Goal: Task Accomplishment & Management: Manage account settings

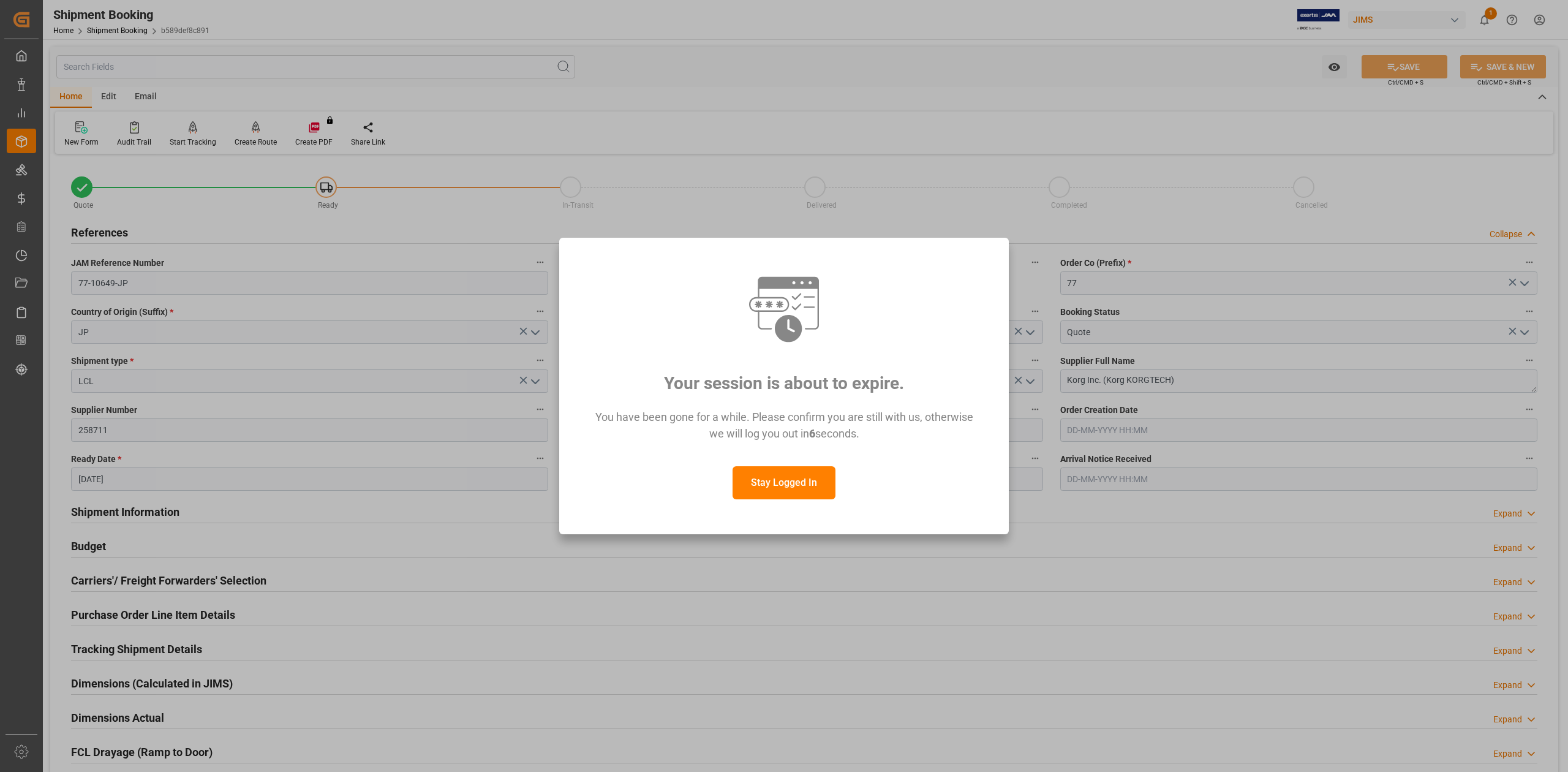
click at [800, 486] on button "Stay Logged In" at bounding box center [784, 483] width 103 height 33
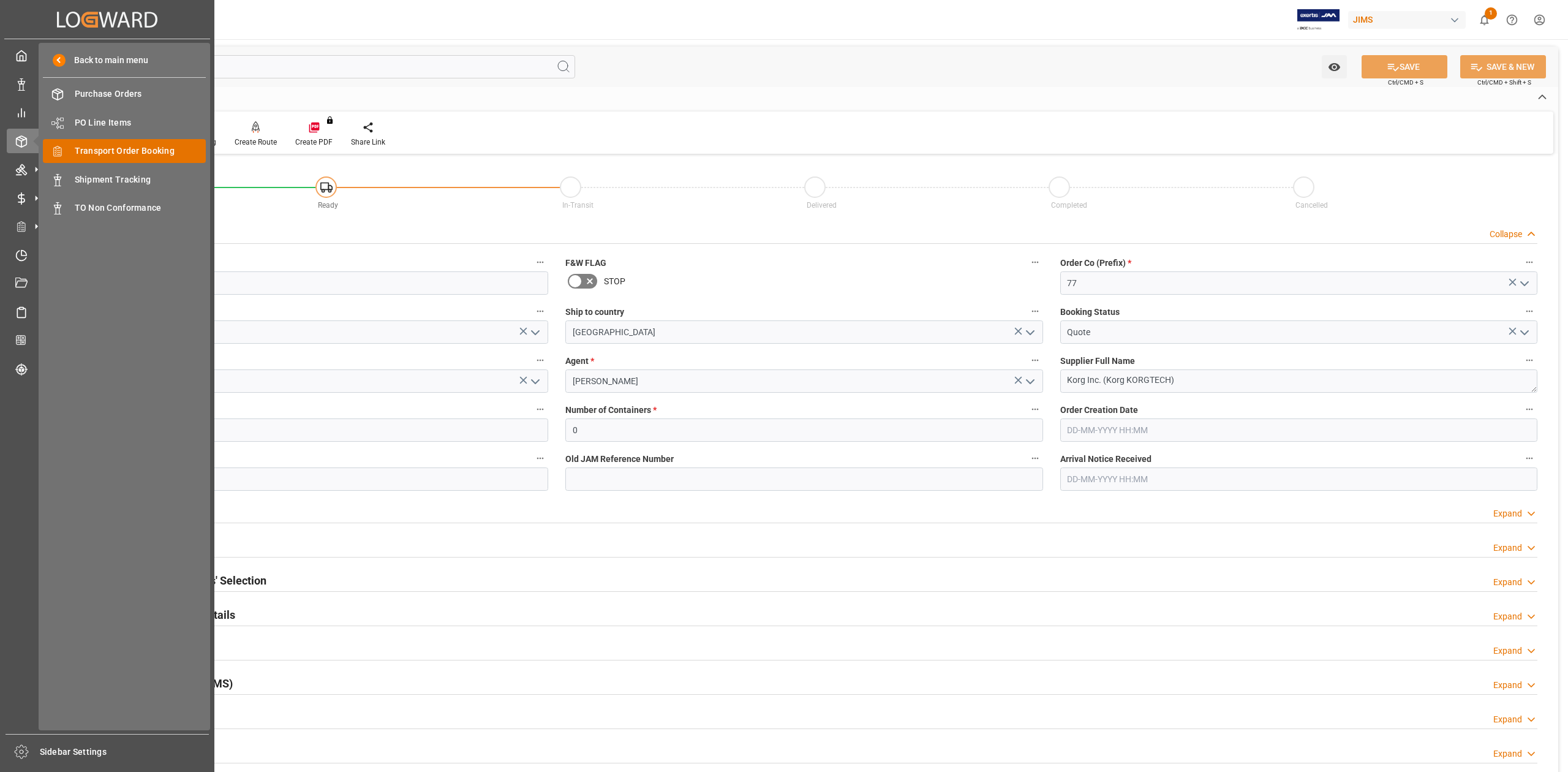
click at [165, 151] on span "Transport Order Booking" at bounding box center [140, 151] width 132 height 13
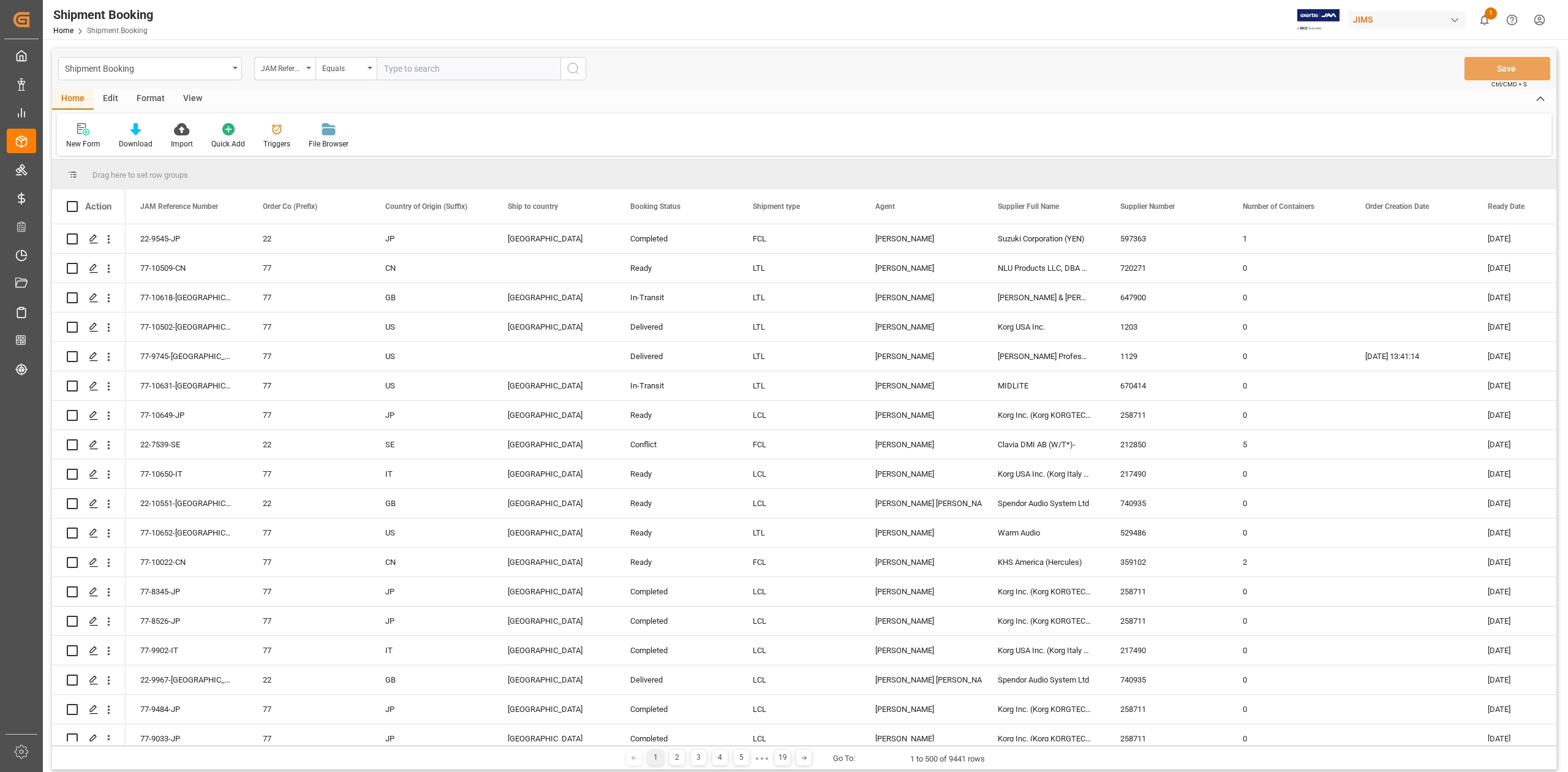
click at [479, 67] on input "text" at bounding box center [468, 68] width 184 height 23
type input "77-7739-CN"
click at [583, 75] on button "search button" at bounding box center [573, 68] width 26 height 23
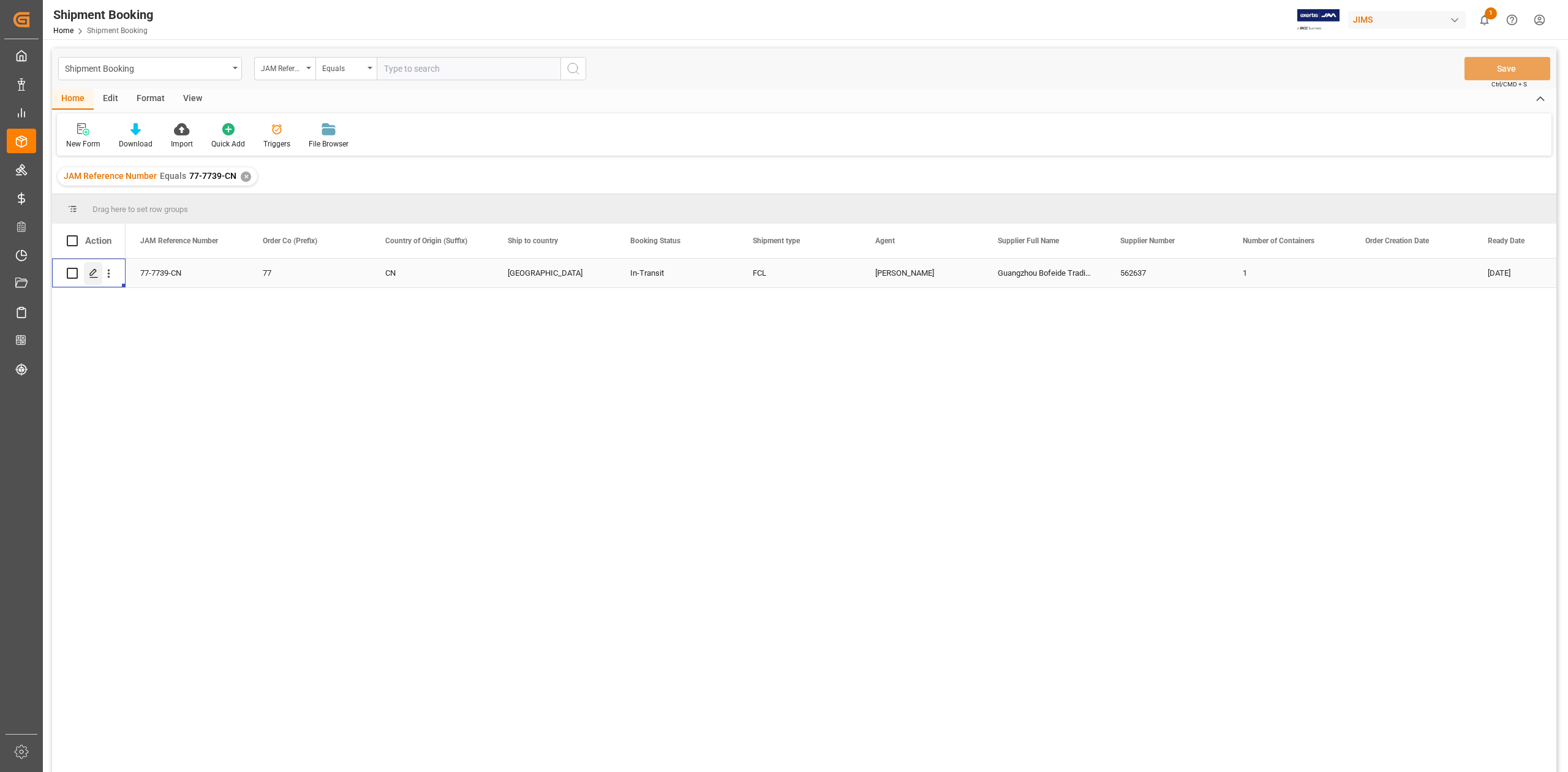
click at [92, 270] on icon "Press SPACE to select this row." at bounding box center [94, 273] width 9 height 9
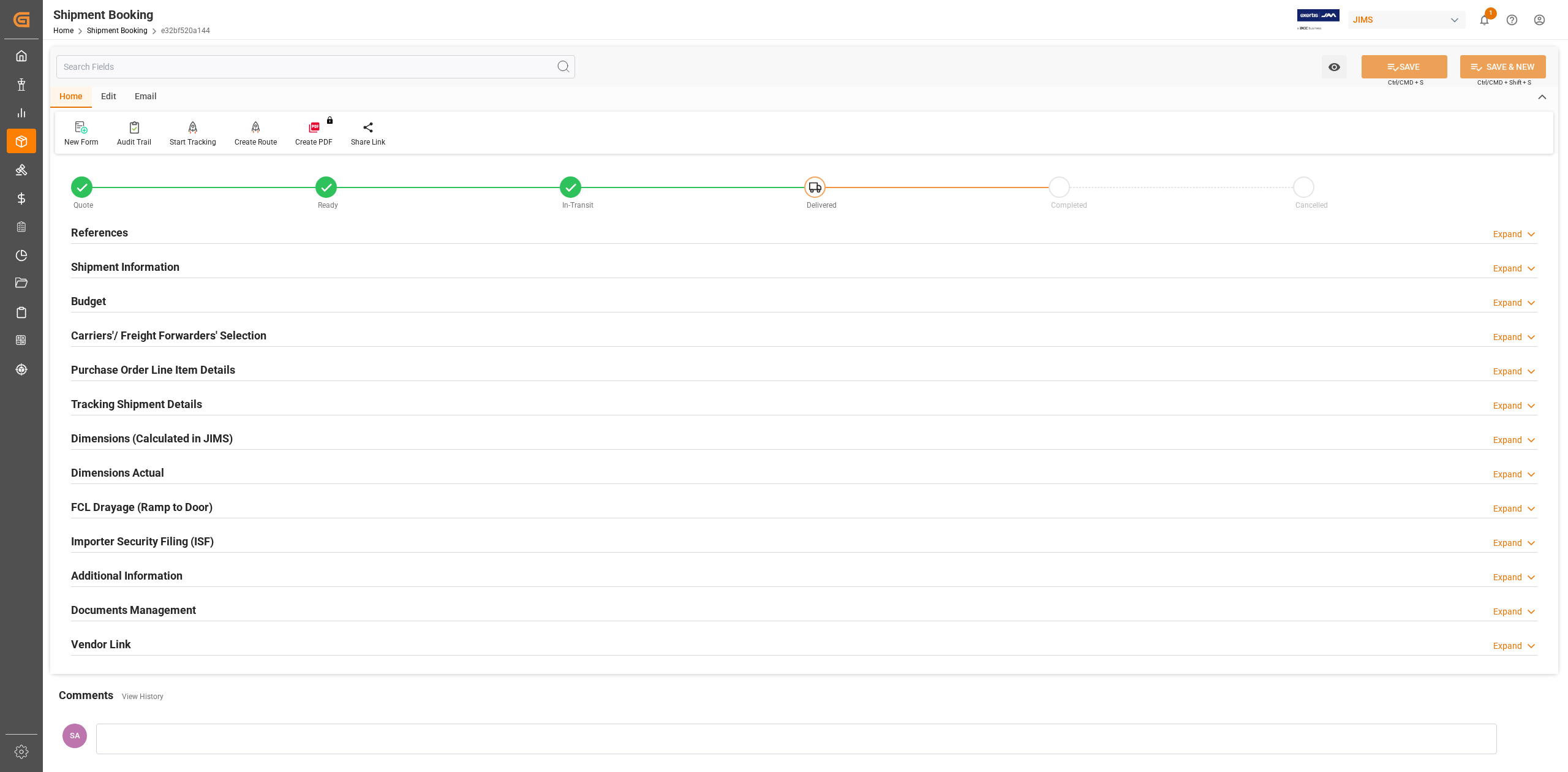
click at [142, 270] on h2 "Shipment Information" at bounding box center [125, 267] width 108 height 17
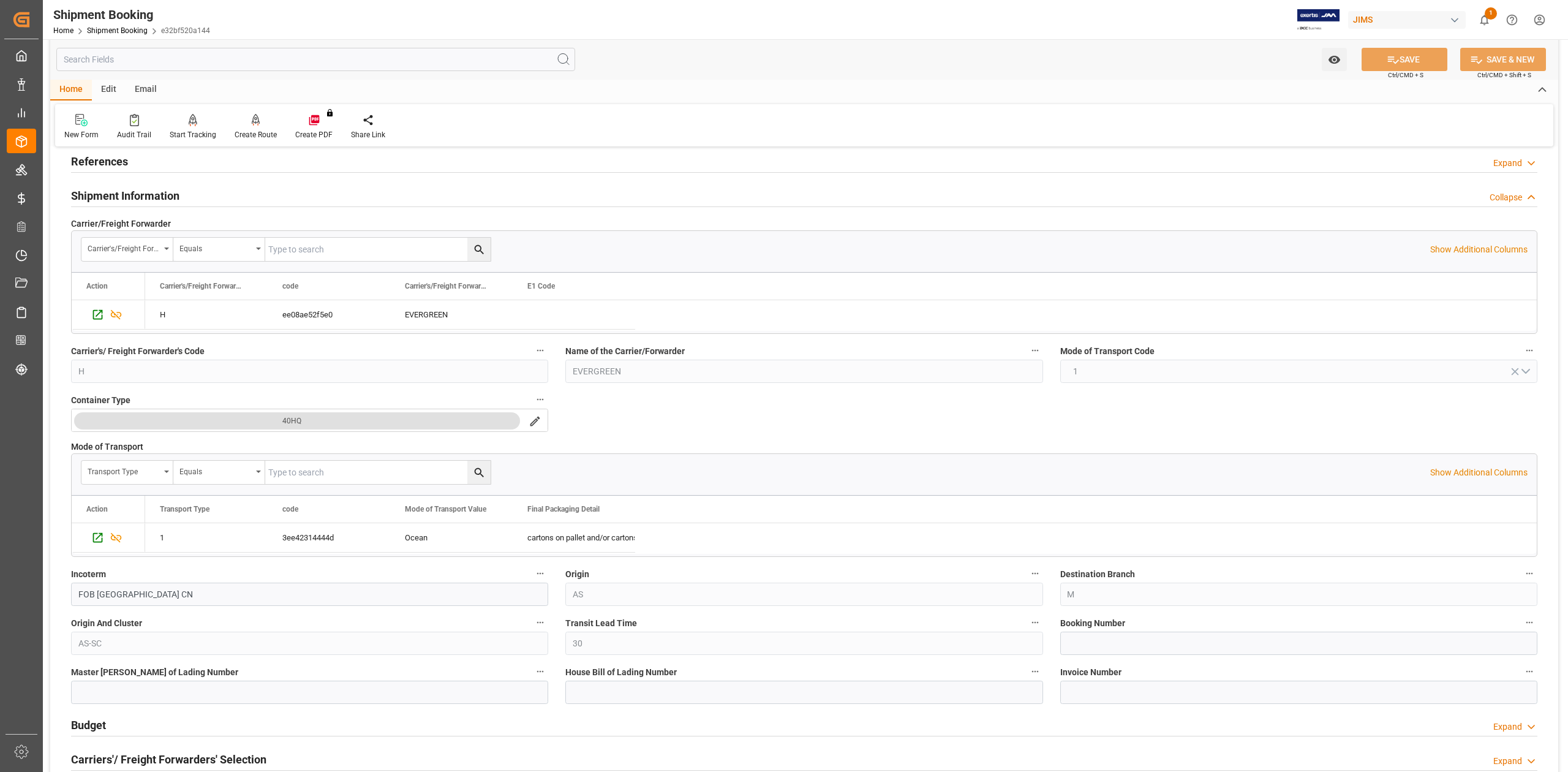
scroll to position [163, 0]
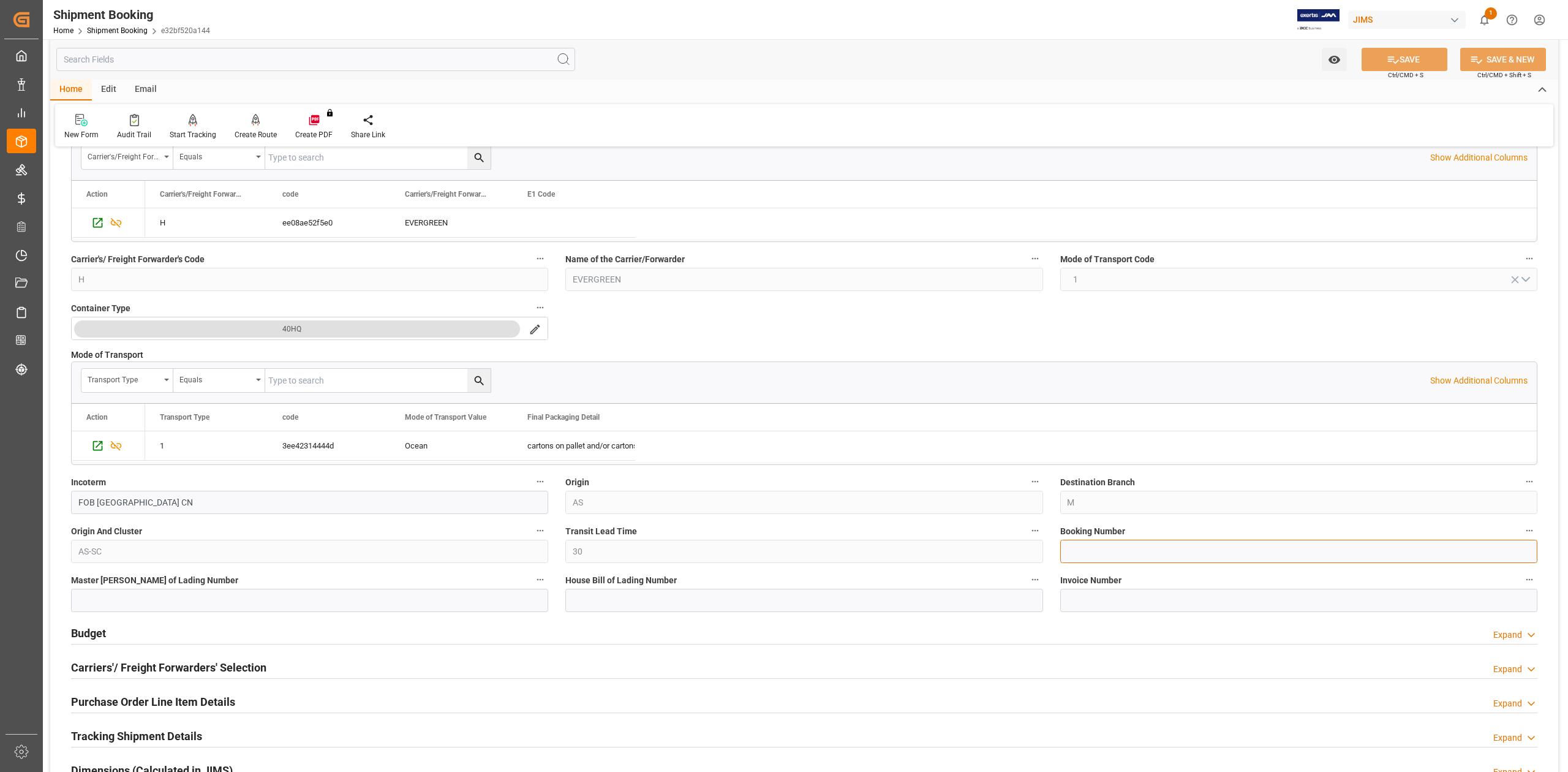
click at [1102, 554] on input at bounding box center [1299, 551] width 477 height 23
click at [1102, 554] on input "147501181605" at bounding box center [1299, 551] width 477 height 23
type input "147501181605"
drag, startPoint x: 1404, startPoint y: 53, endPoint x: 1532, endPoint y: 65, distance: 128.6
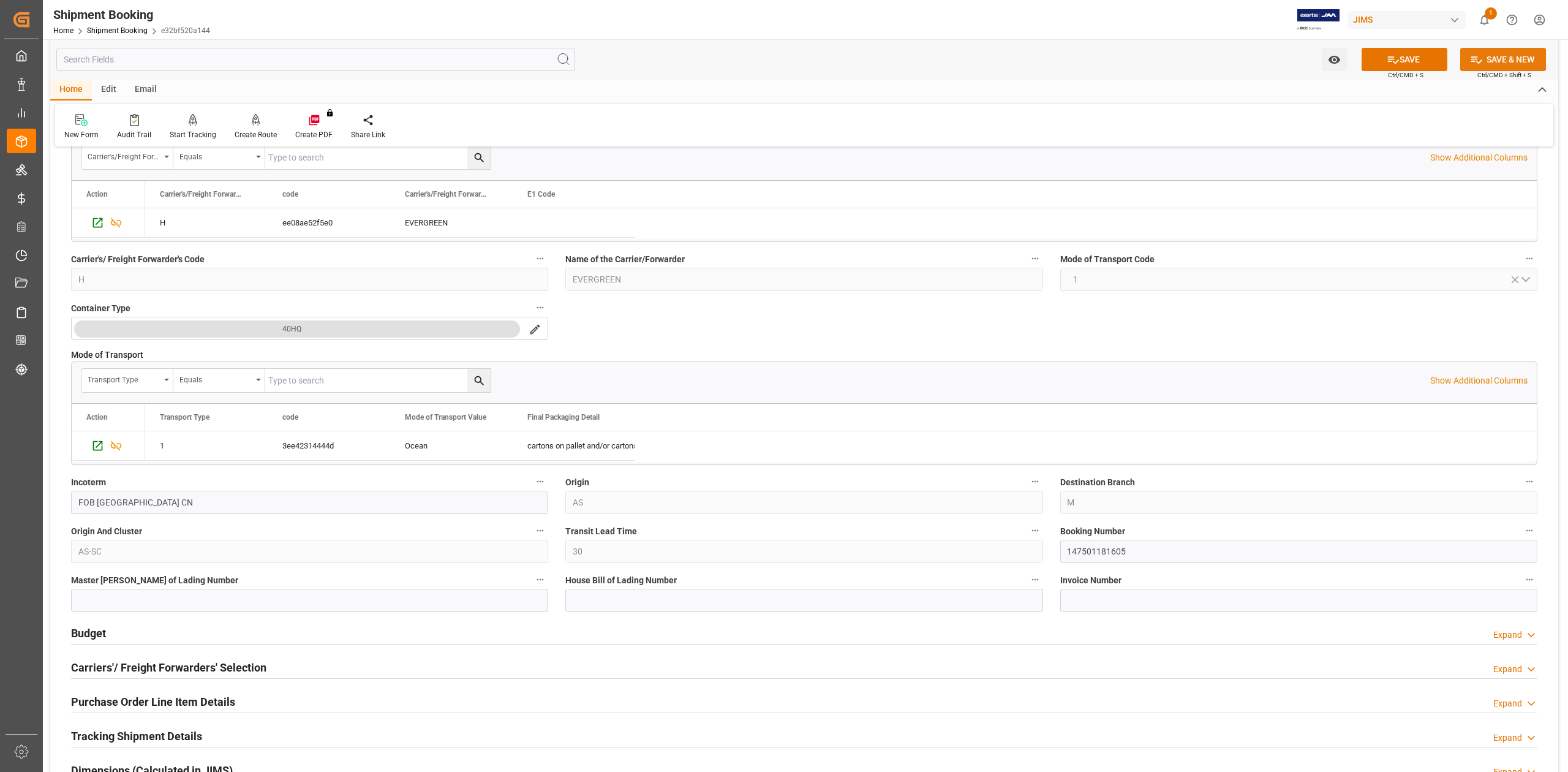
click at [1402, 53] on button "SAVE" at bounding box center [1404, 59] width 86 height 23
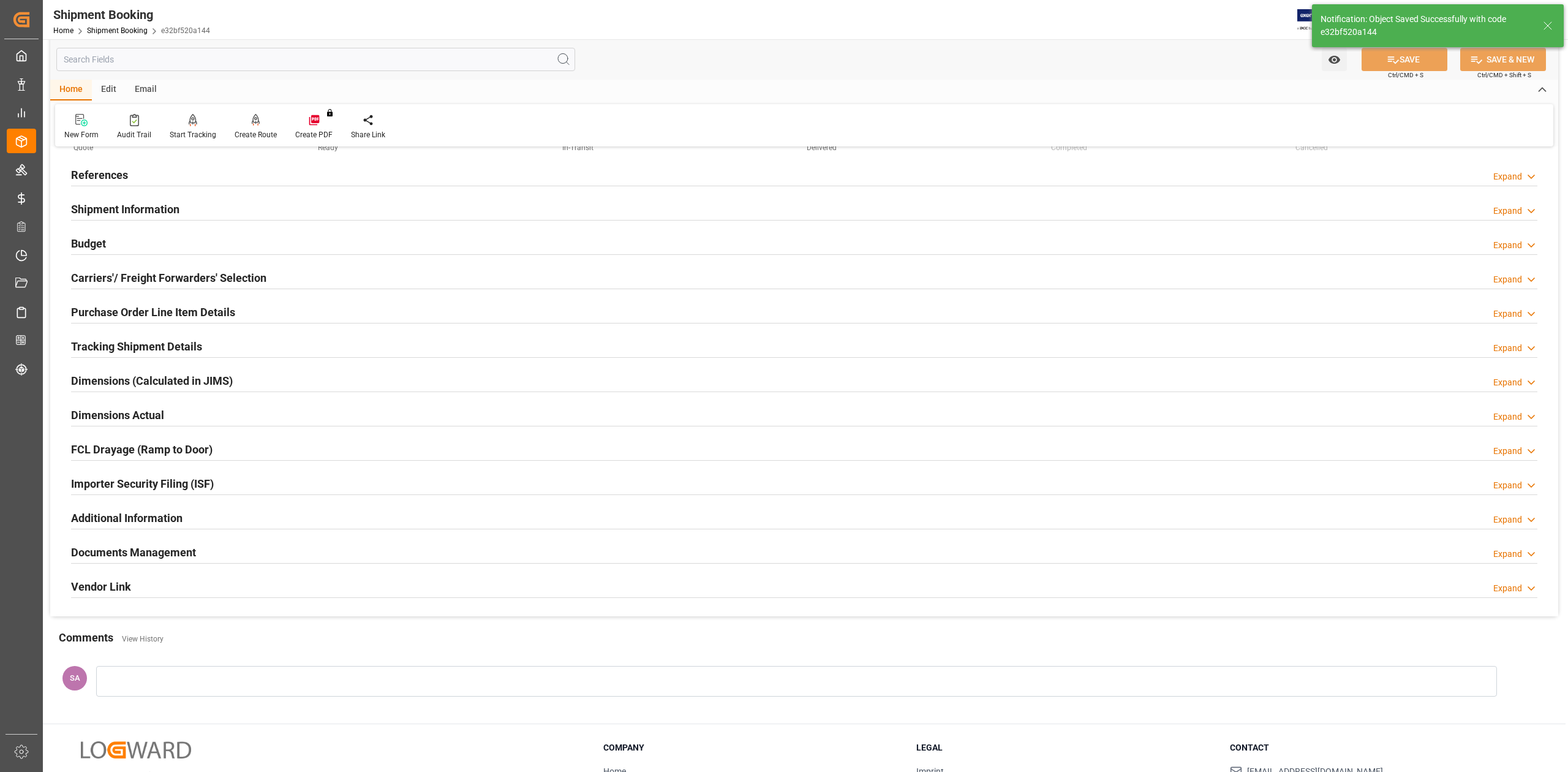
scroll to position [0, 0]
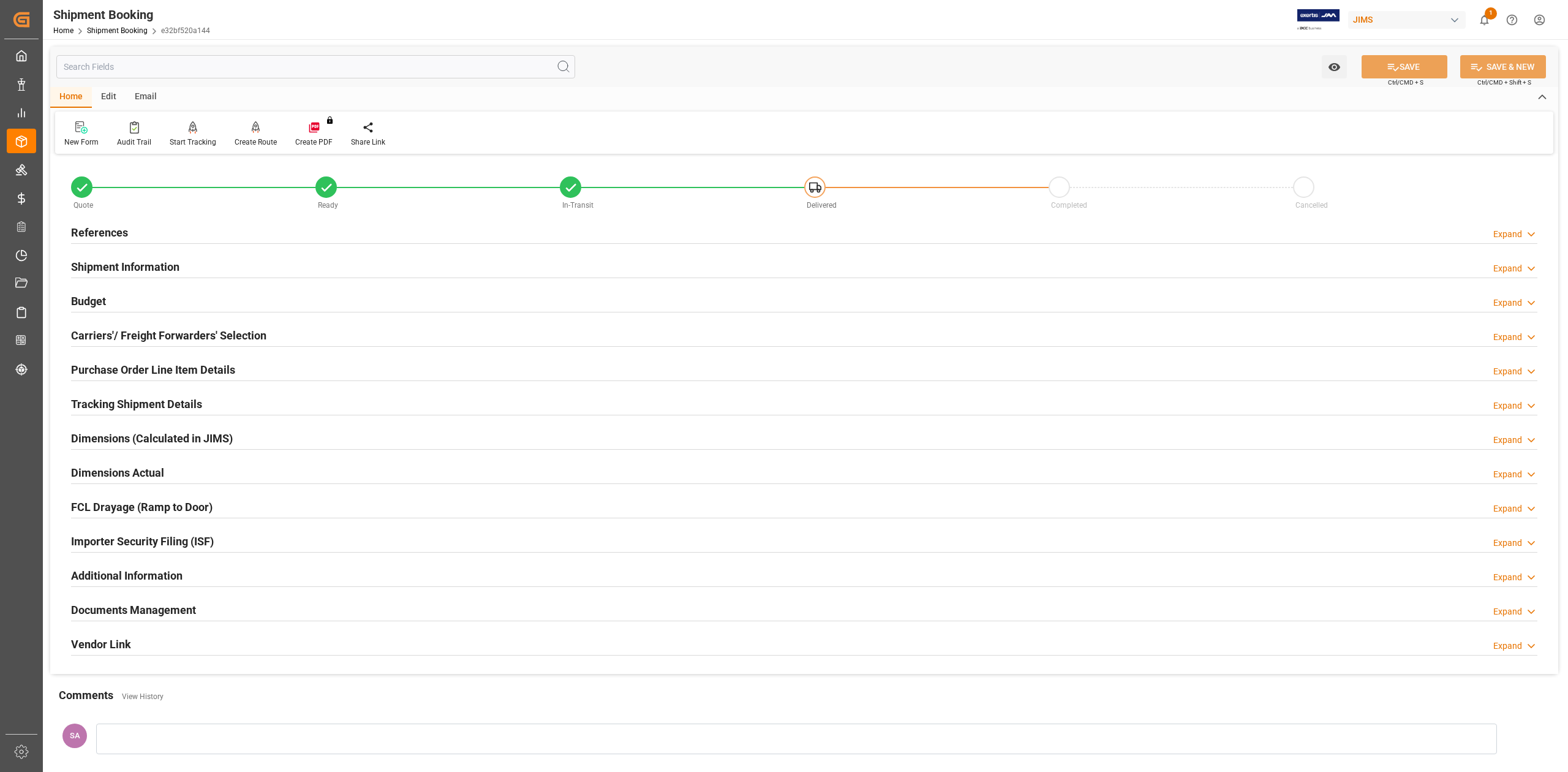
click at [133, 261] on h2 "Shipment Information" at bounding box center [125, 267] width 108 height 17
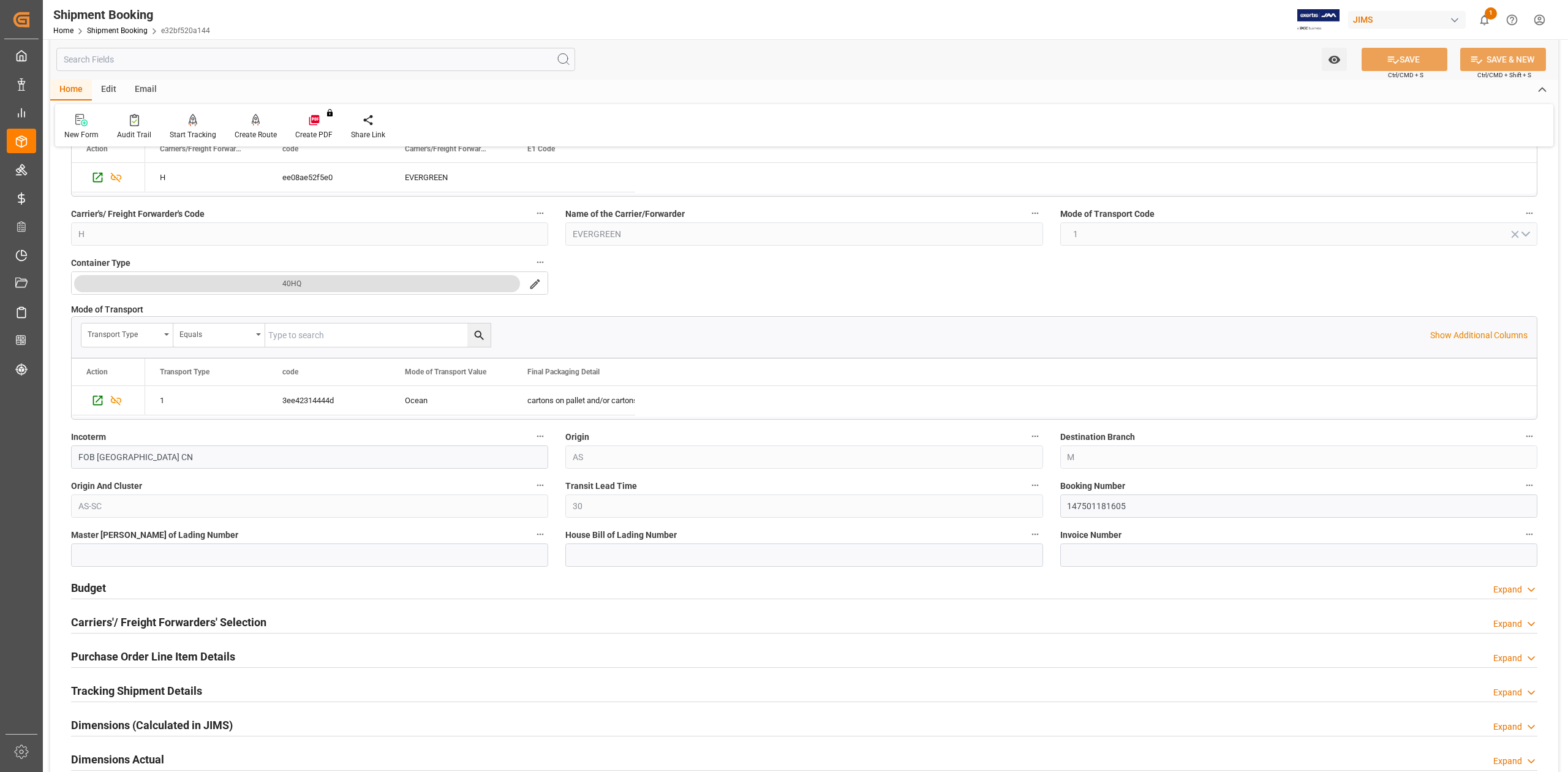
scroll to position [245, 0]
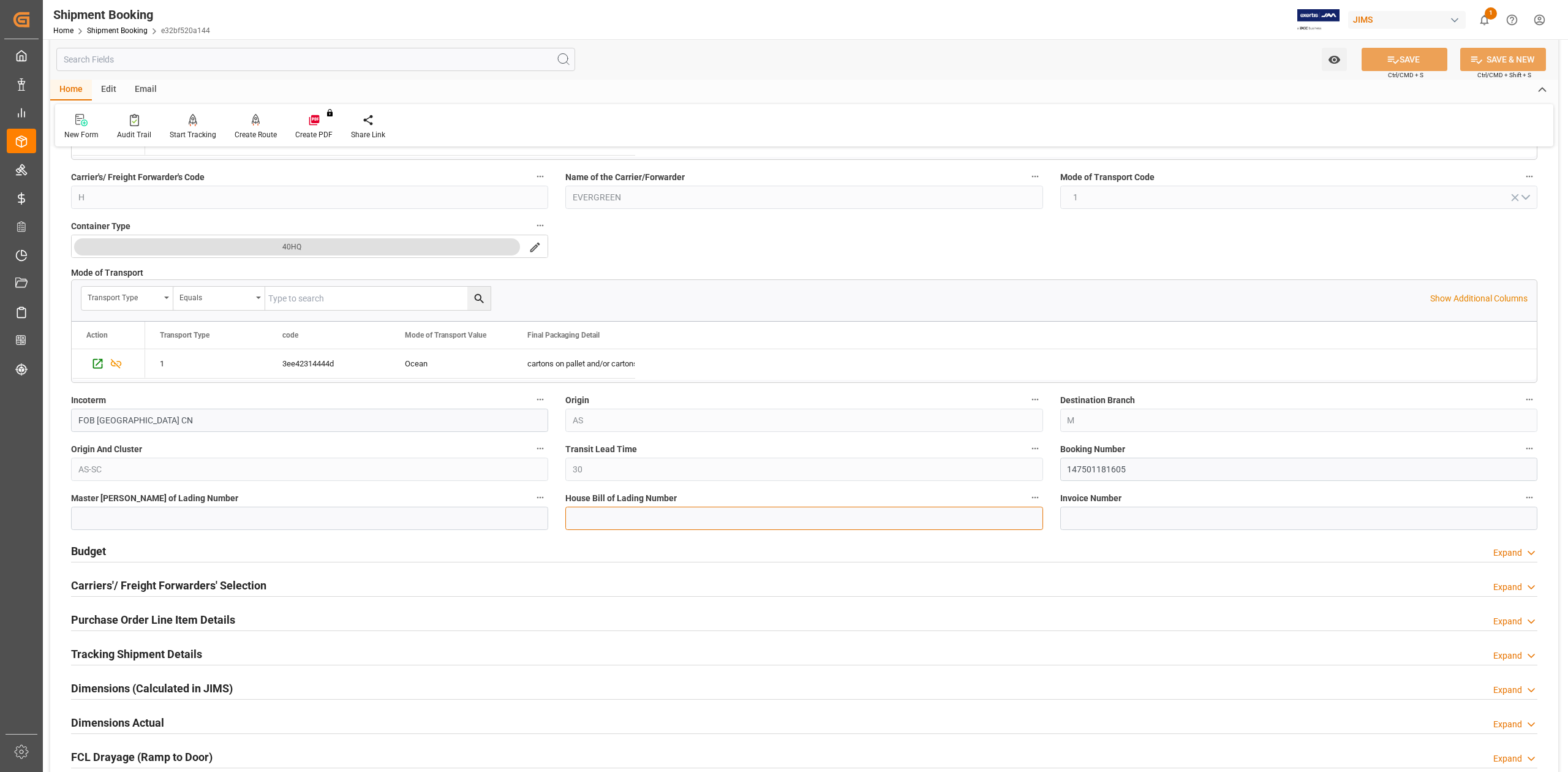
click at [691, 521] on input at bounding box center [803, 518] width 477 height 23
paste input "147501181605"
type input "147501181605"
click at [1372, 56] on button "SAVE" at bounding box center [1404, 59] width 86 height 23
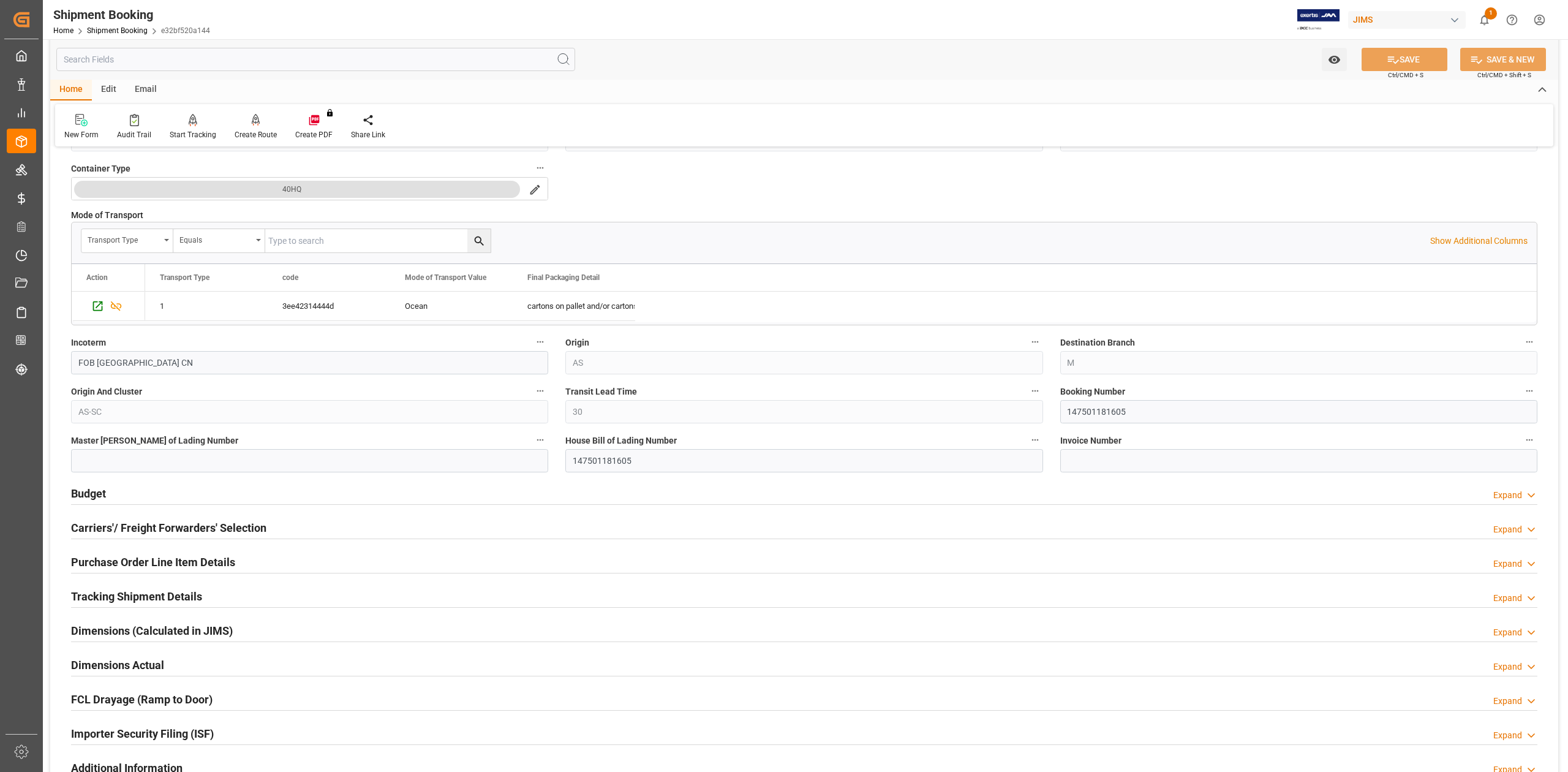
scroll to position [408, 0]
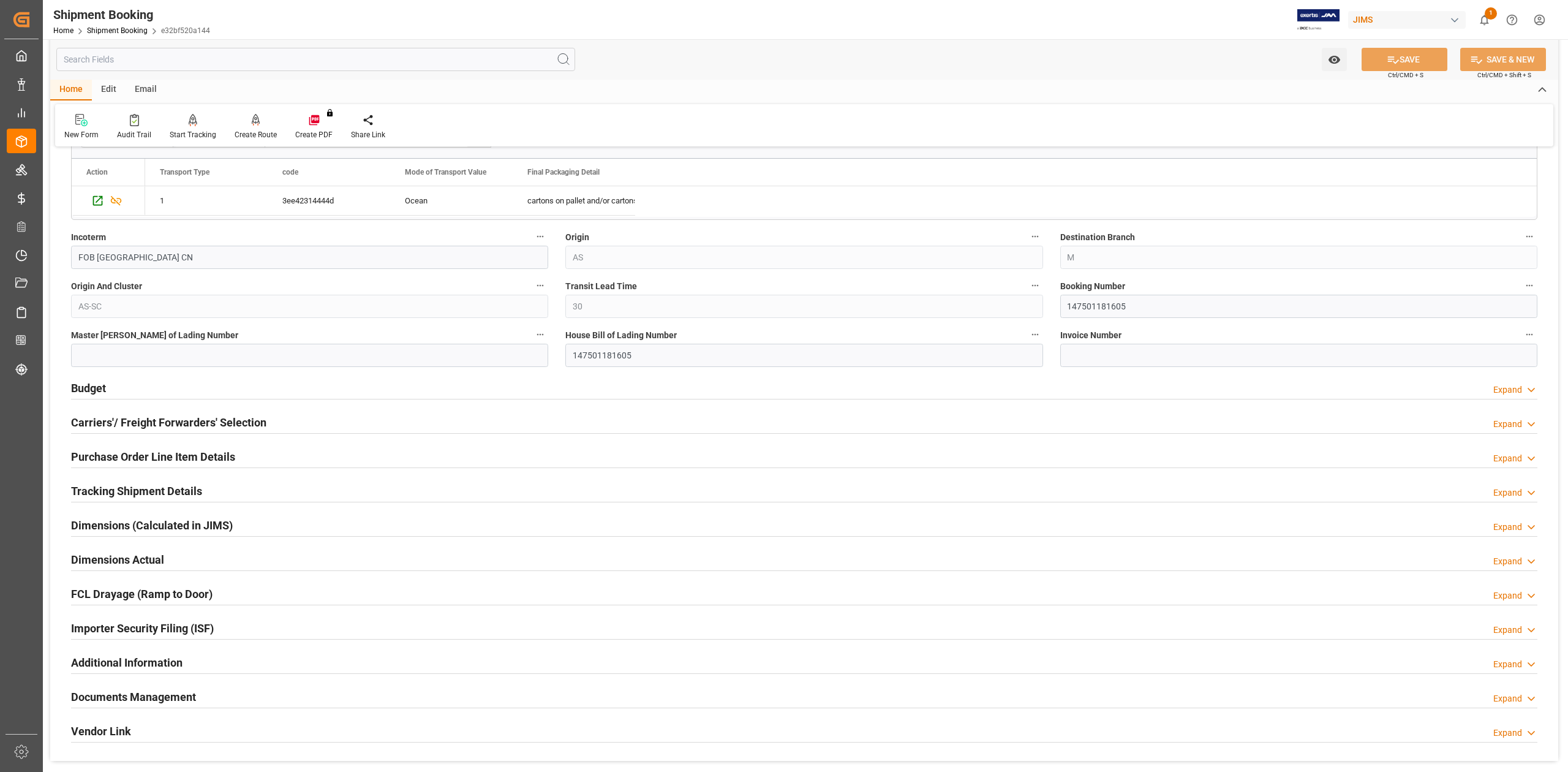
click at [173, 489] on h2 "Tracking Shipment Details" at bounding box center [137, 491] width 131 height 17
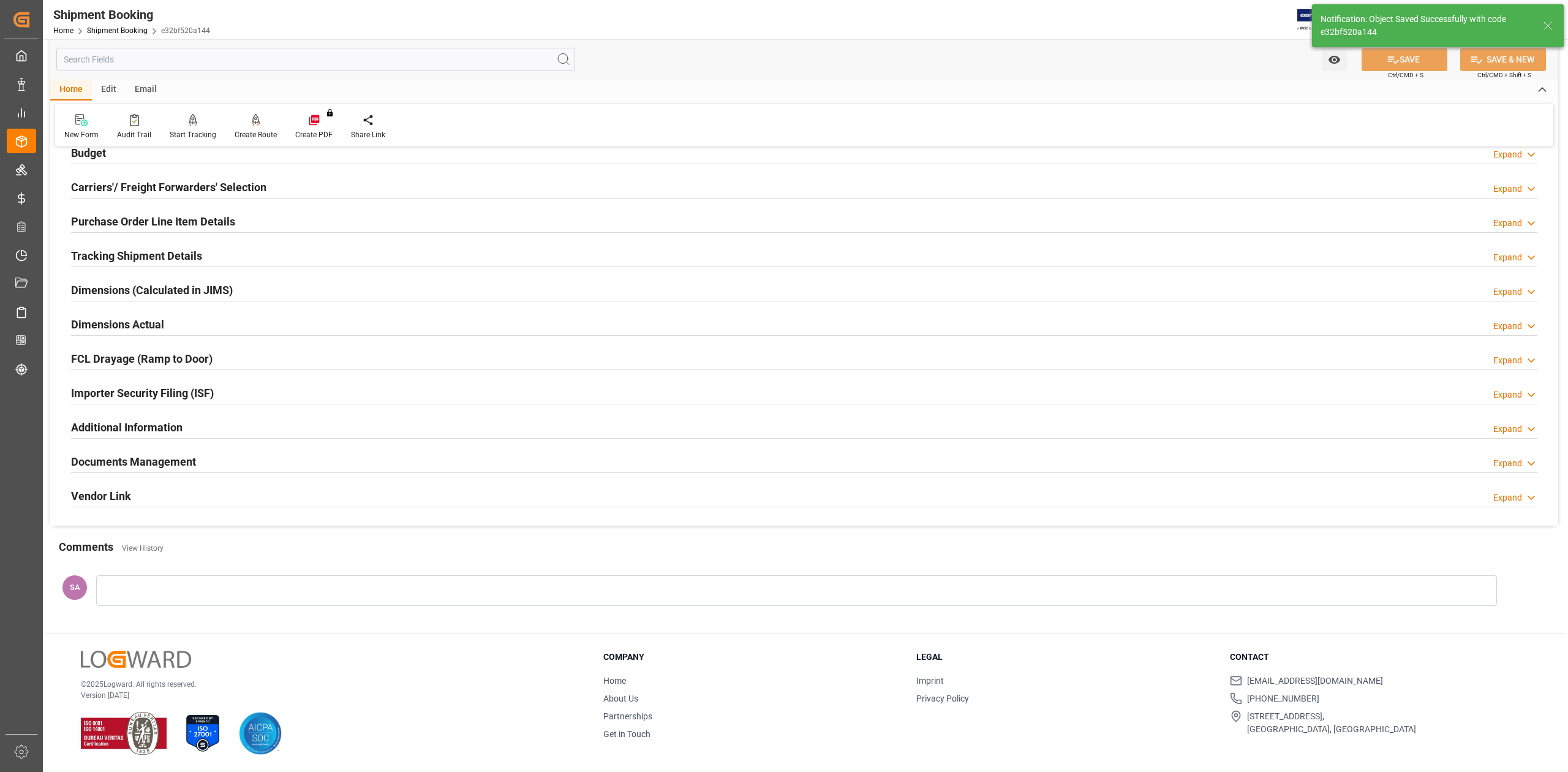
scroll to position [75, 0]
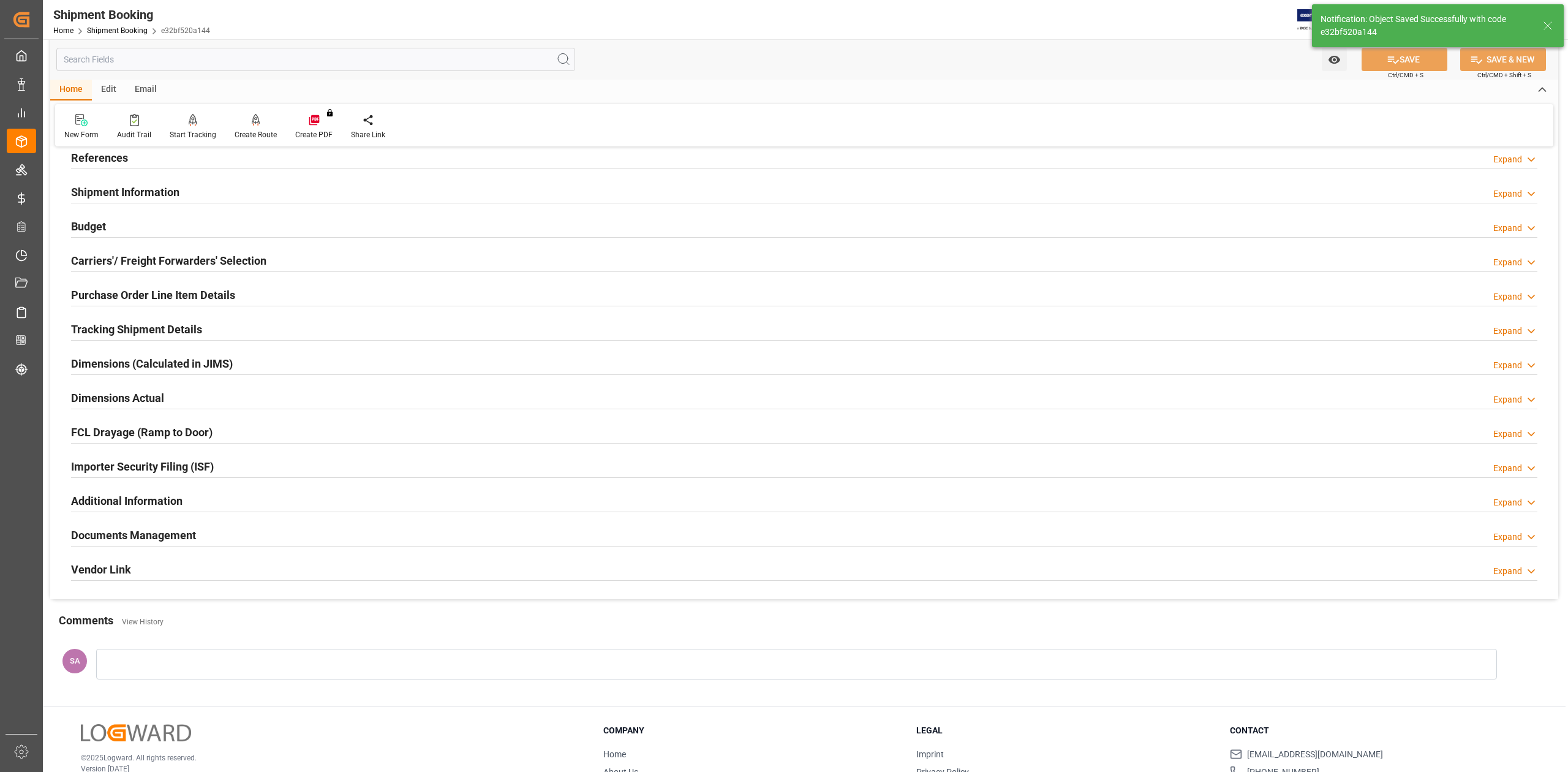
click at [94, 329] on h2 "Tracking Shipment Details" at bounding box center [137, 329] width 131 height 17
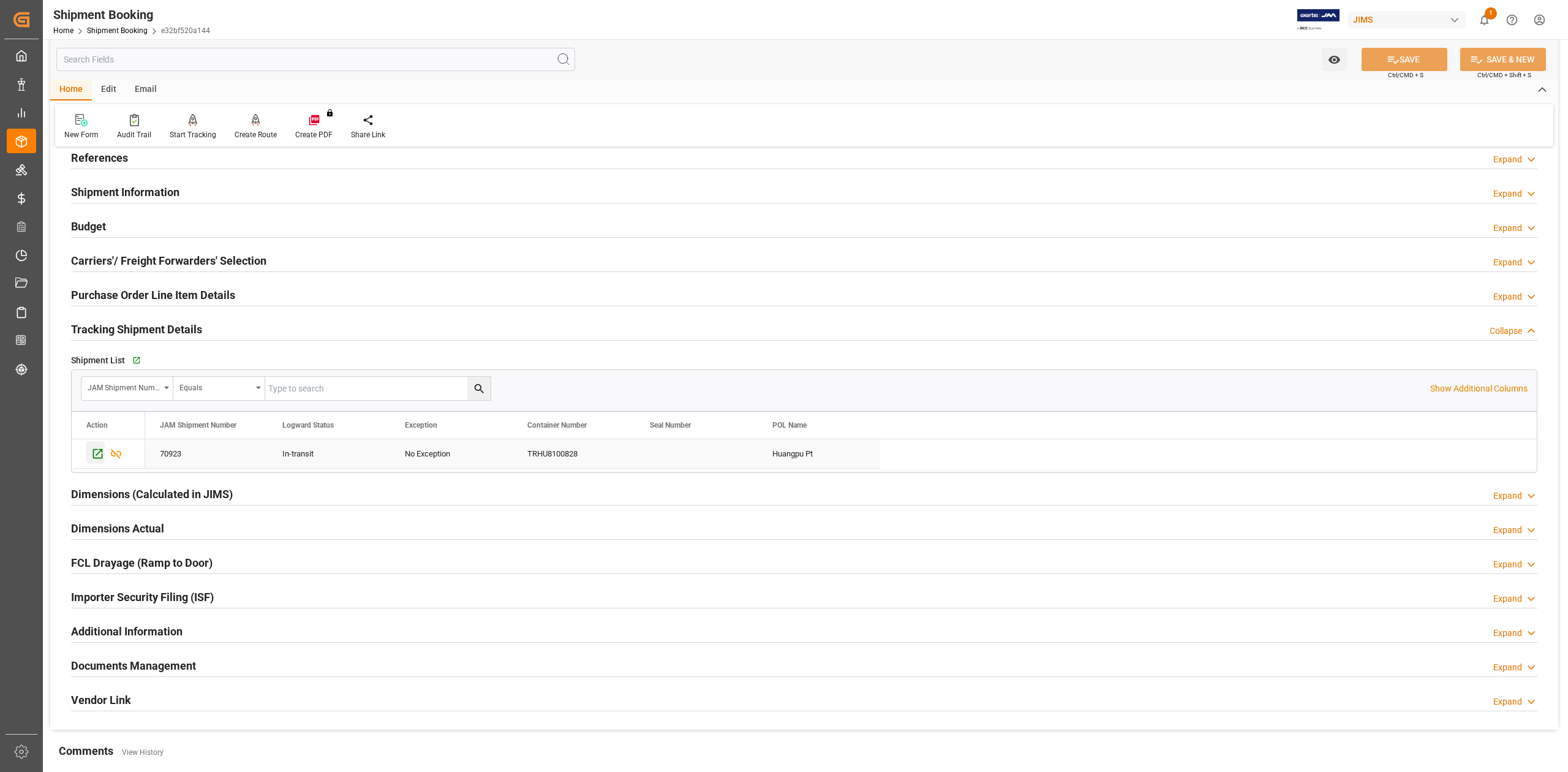
click at [99, 459] on icon "Press SPACE to select this row." at bounding box center [98, 454] width 13 height 13
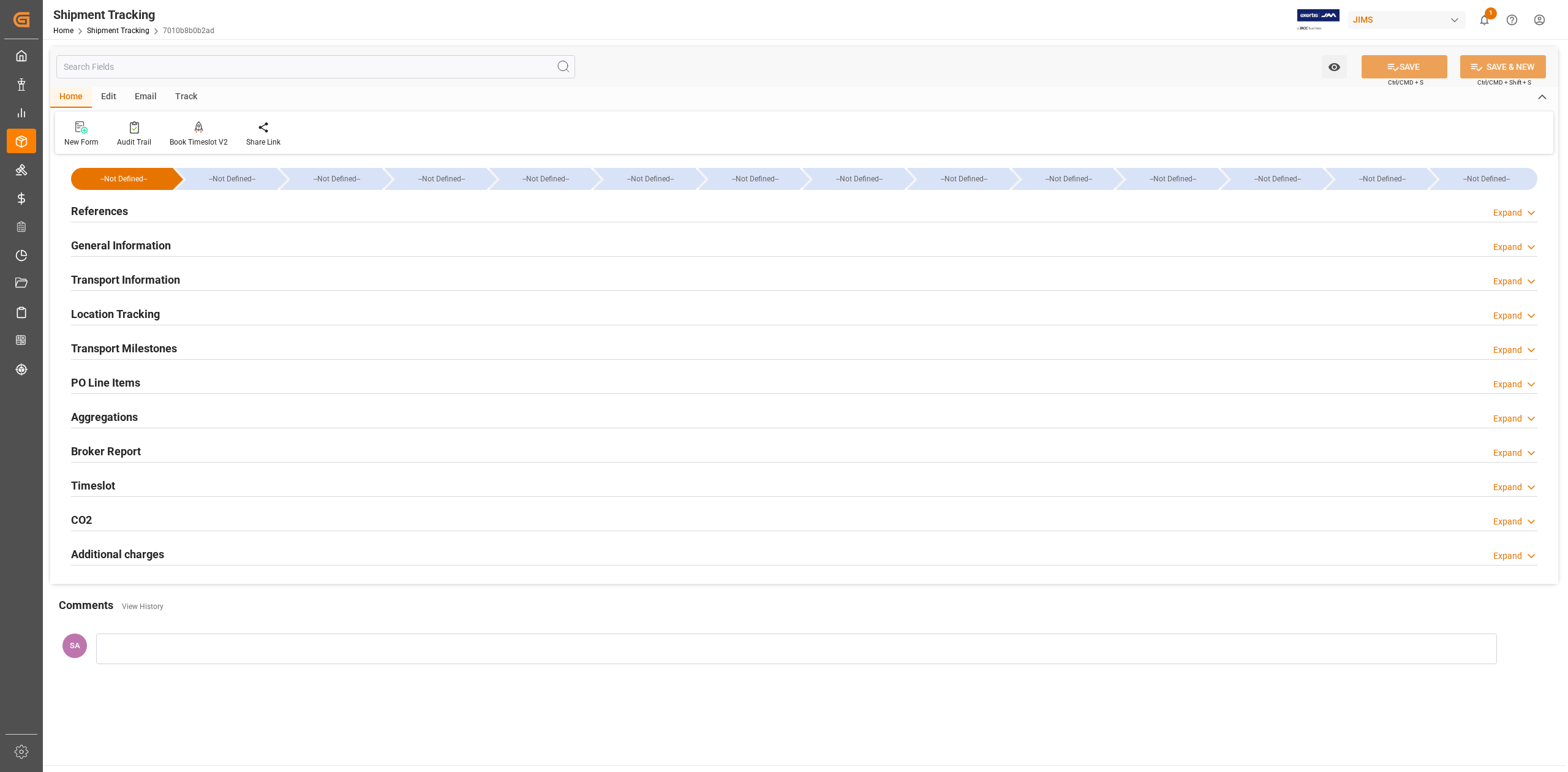
type input "[DATE] 00:00"
type input "[DATE]"
type input "[DATE] 00:00"
type input "[DATE]"
type input "[DATE] 00:00"
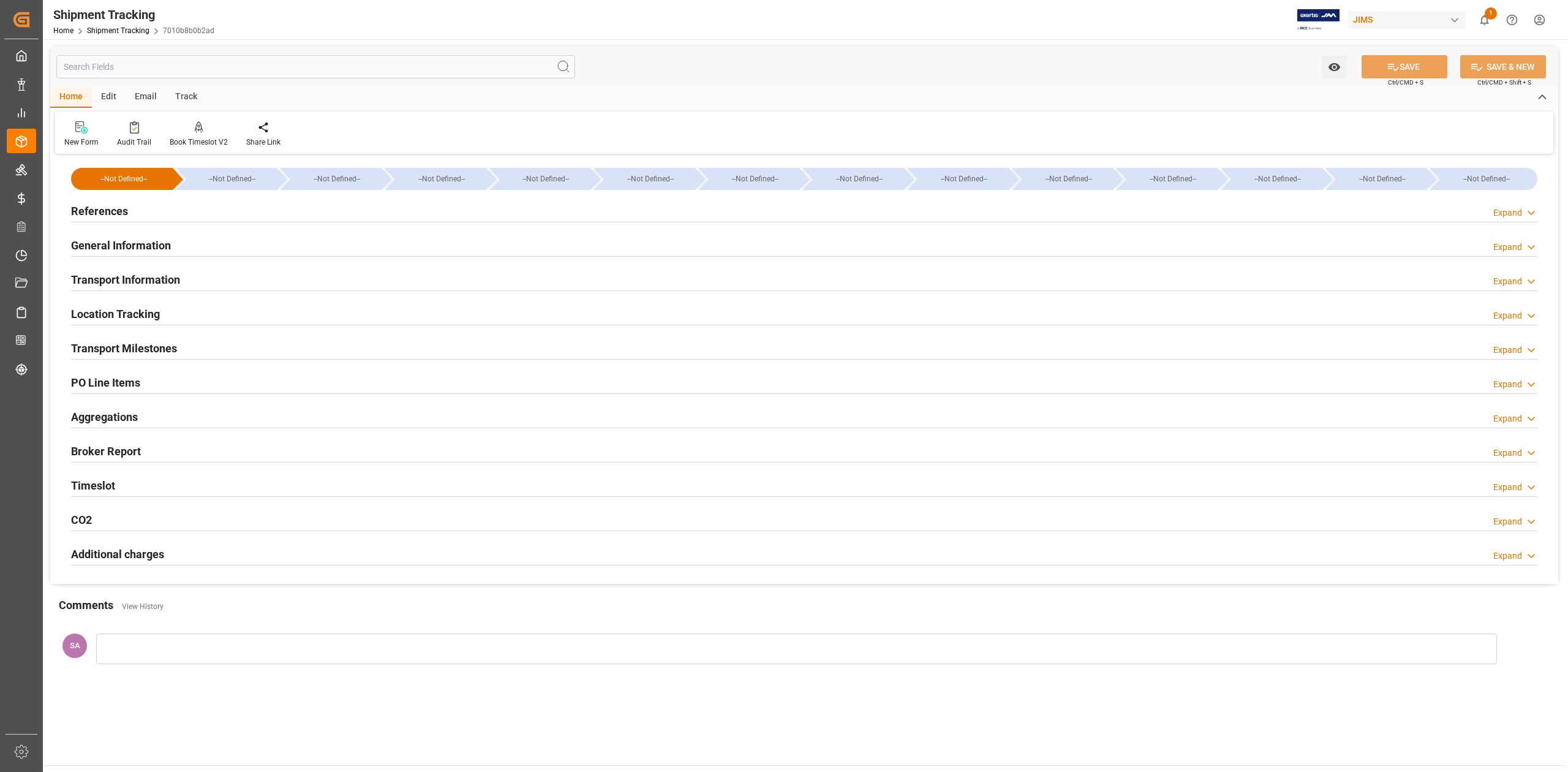
type input "22-09-2025 00:00"
click at [152, 343] on h2 "Transport Milestones" at bounding box center [124, 348] width 106 height 17
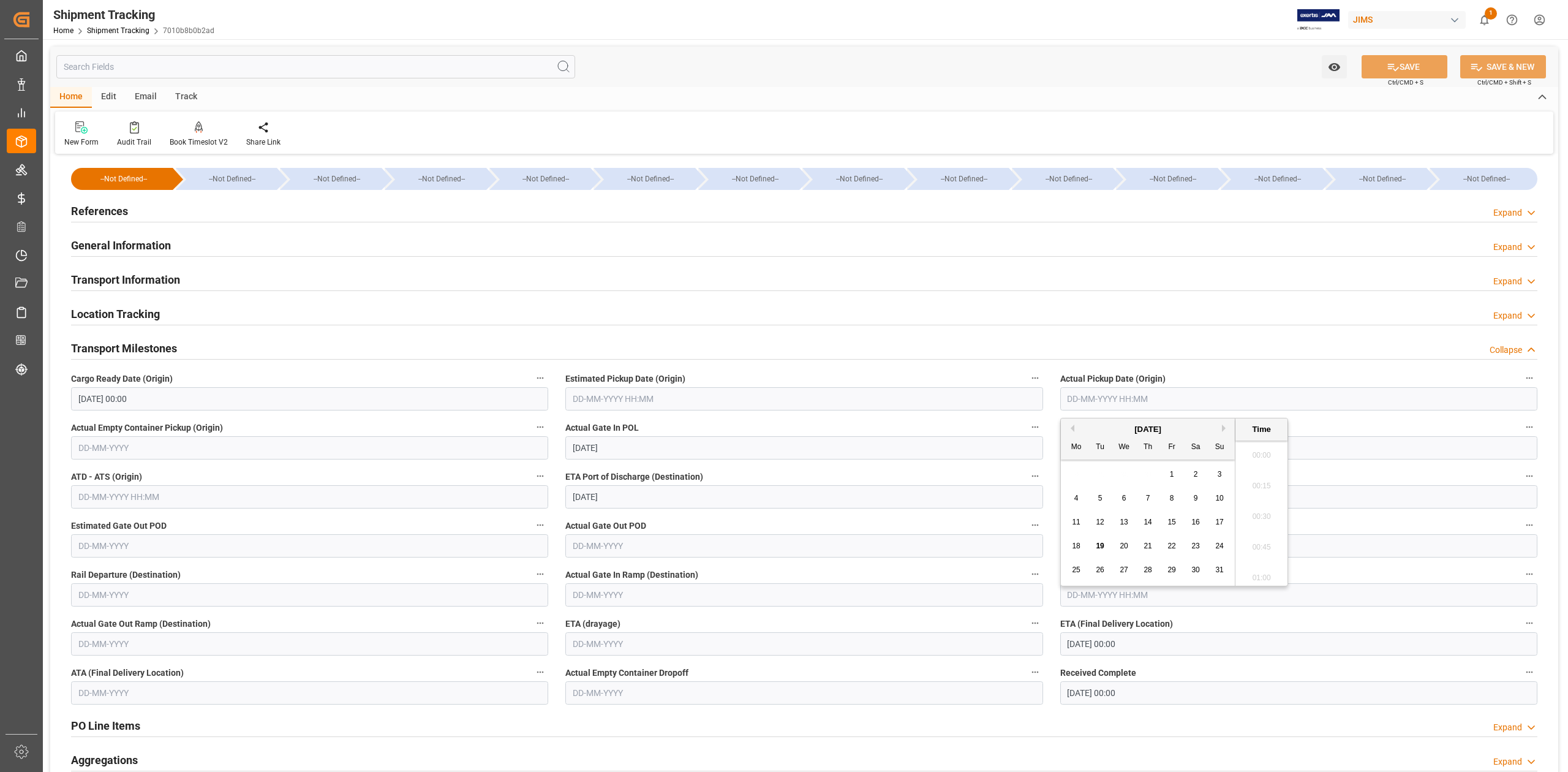
click at [1147, 399] on input "text" at bounding box center [1299, 399] width 477 height 23
click at [1319, 451] on input "17-08-2025 00:00" at bounding box center [1299, 448] width 477 height 23
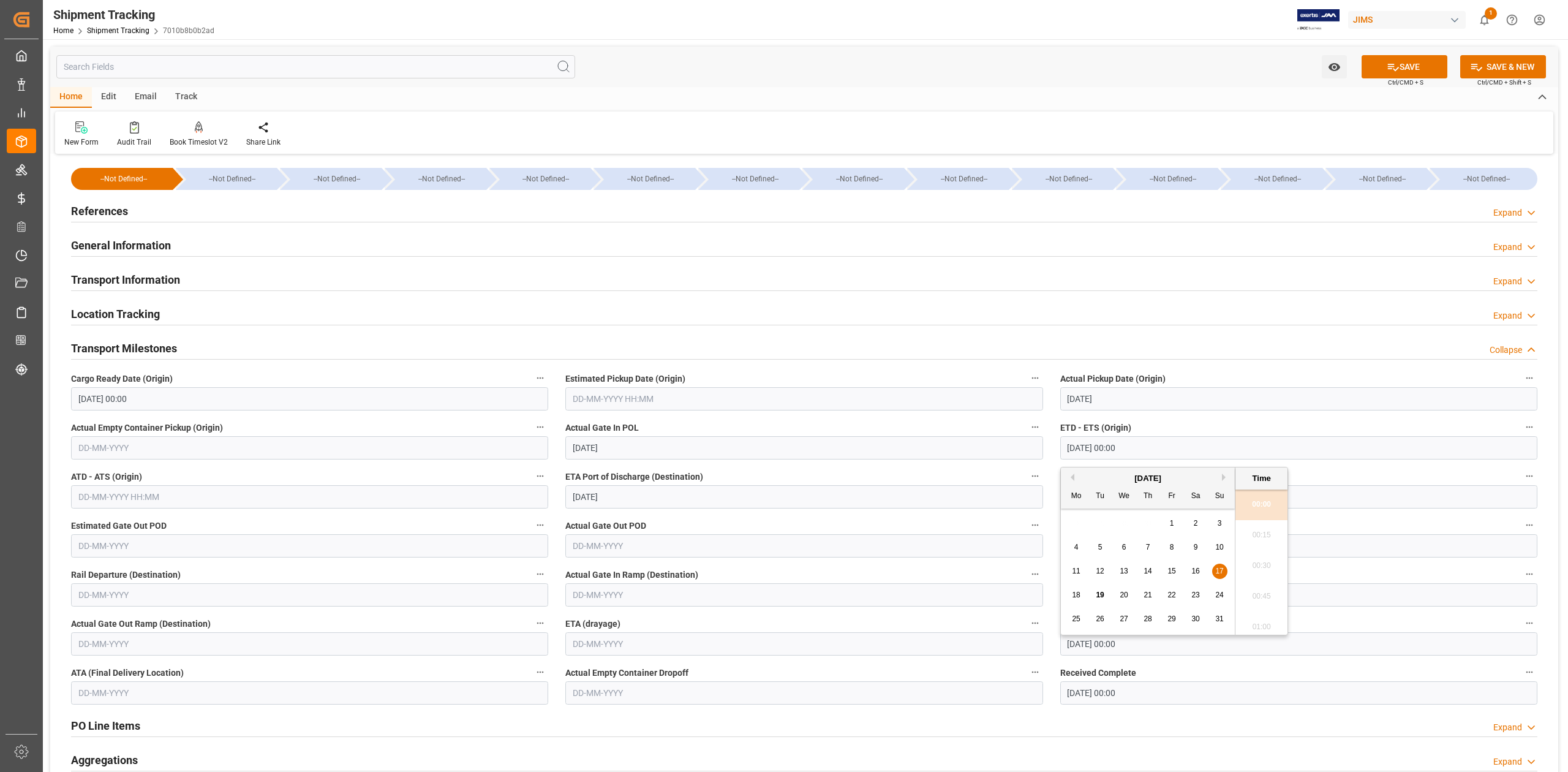
type input "15-08-2025 00:00"
click at [1319, 451] on input "17-08-2025 00:00" at bounding box center [1299, 448] width 477 height 23
click at [1348, 648] on input "22-09-2025 00:00" at bounding box center [1299, 643] width 477 height 23
type input "15-08-2025 00:00"
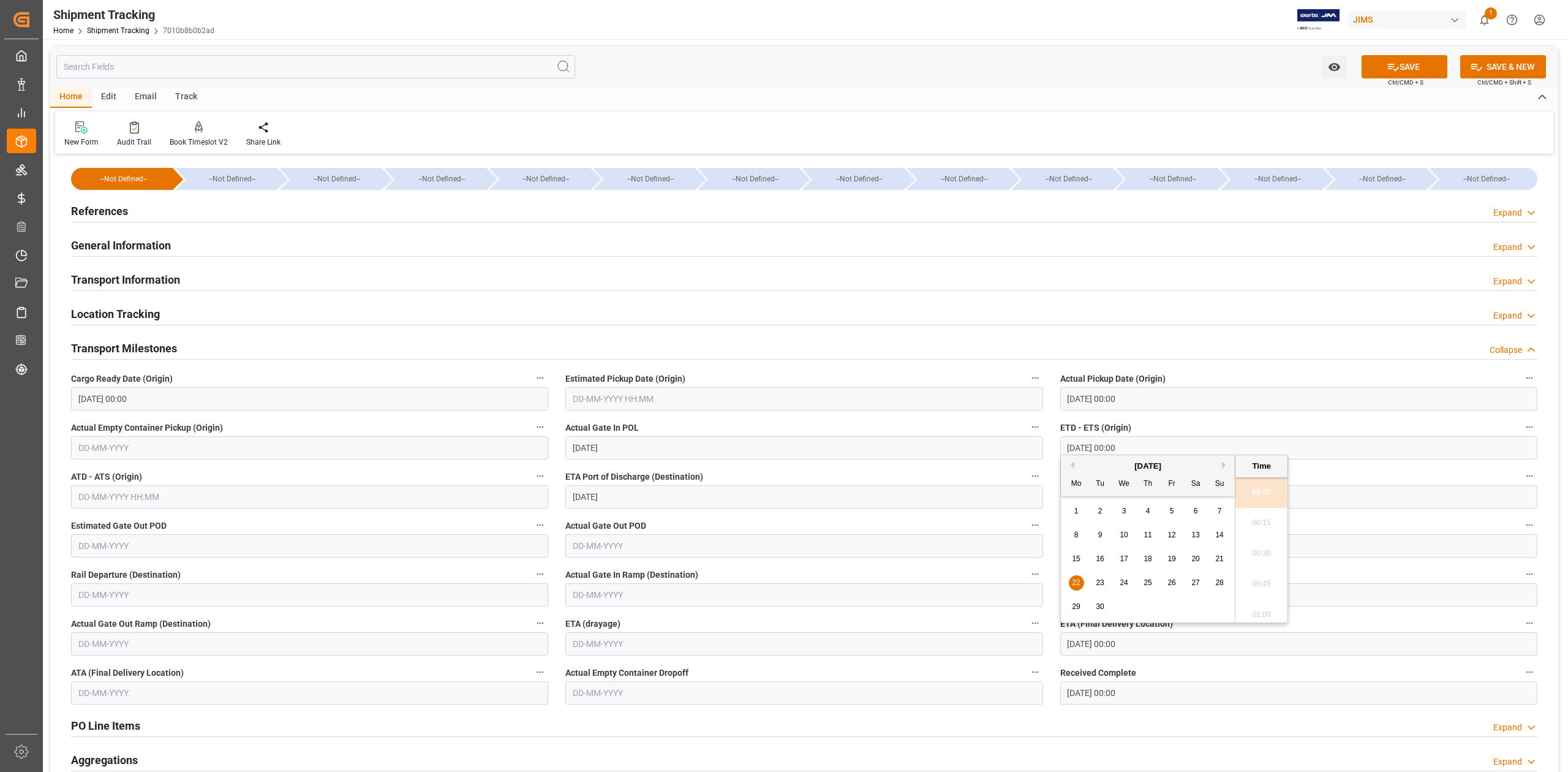
click at [1123, 587] on div "24" at bounding box center [1124, 583] width 15 height 15
click at [1176, 579] on span "26" at bounding box center [1171, 583] width 8 height 9
type input "26-09-2025 00:00"
click at [1378, 62] on button "SAVE" at bounding box center [1404, 66] width 86 height 23
